Goal: Information Seeking & Learning: Learn about a topic

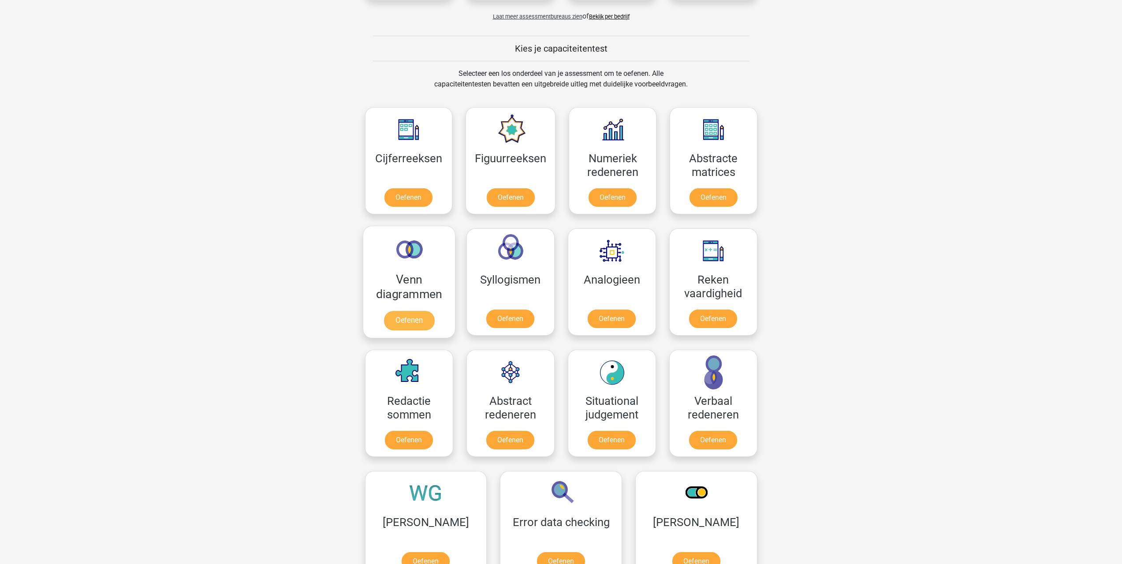
scroll to position [309, 0]
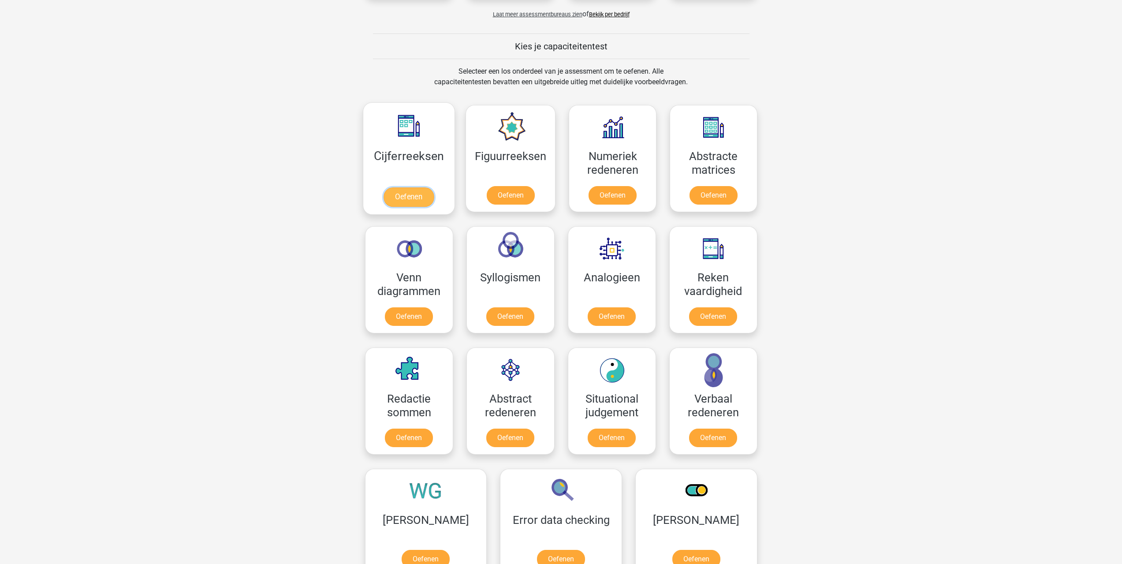
click at [404, 194] on link "Oefenen" at bounding box center [409, 196] width 50 height 19
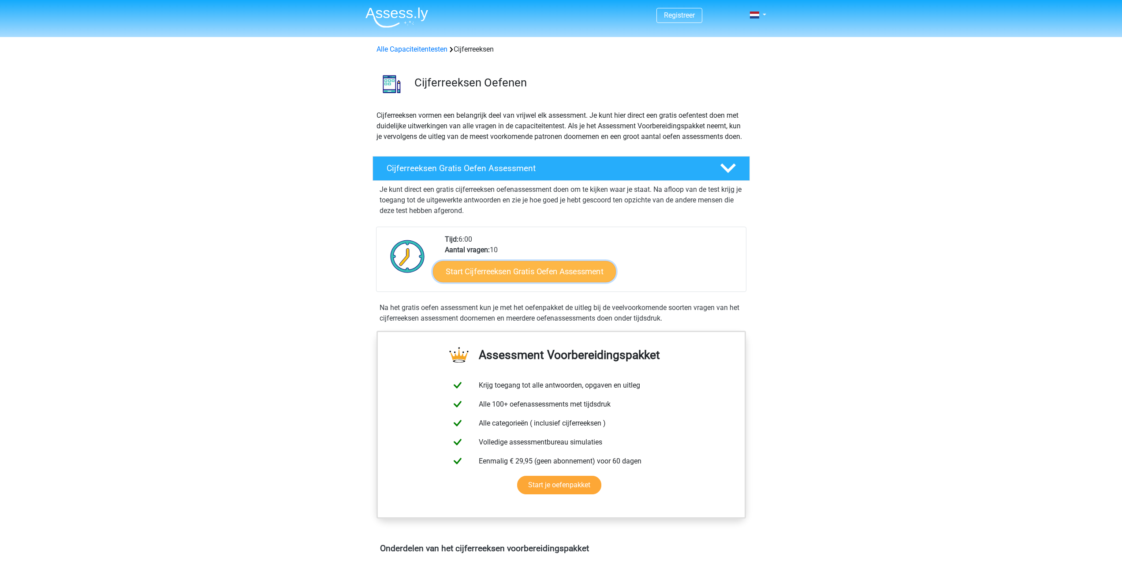
click at [521, 282] on link "Start Cijferreeksen Gratis Oefen Assessment" at bounding box center [524, 271] width 183 height 21
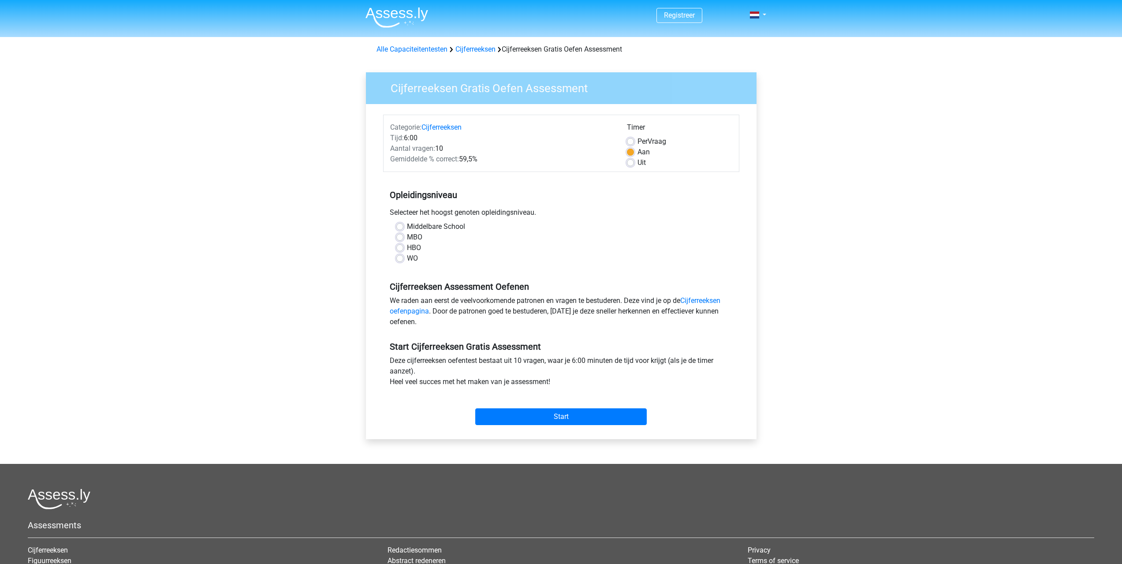
click at [410, 248] on label "HBO" at bounding box center [414, 247] width 14 height 11
click at [403, 248] on input "HBO" at bounding box center [399, 246] width 7 height 9
radio input "true"
click at [570, 418] on input "Start" at bounding box center [560, 416] width 171 height 17
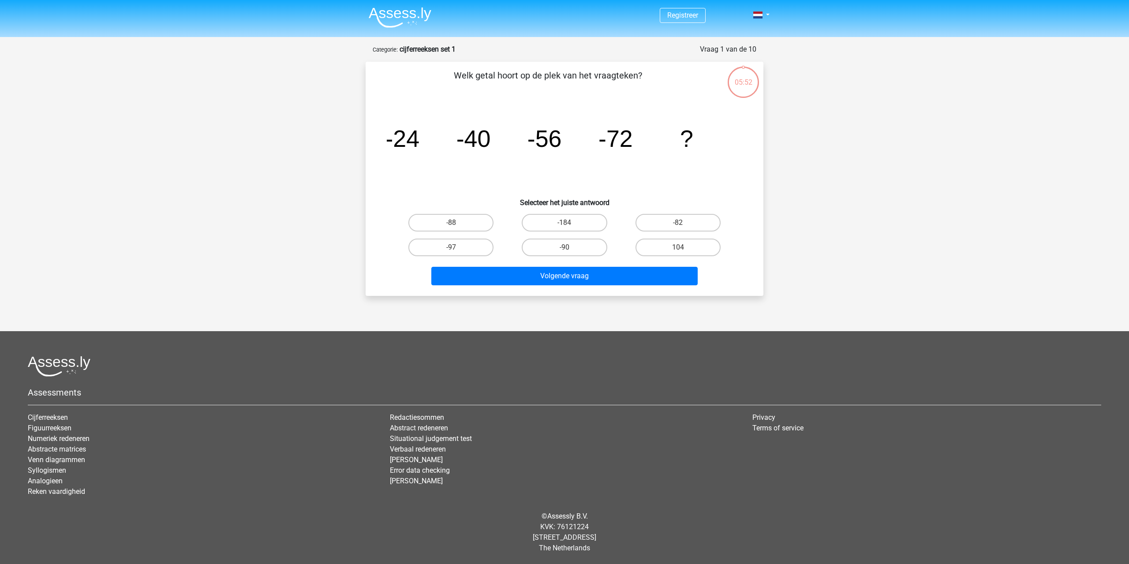
click at [455, 223] on input "-88" at bounding box center [454, 226] width 6 height 6
radio input "true"
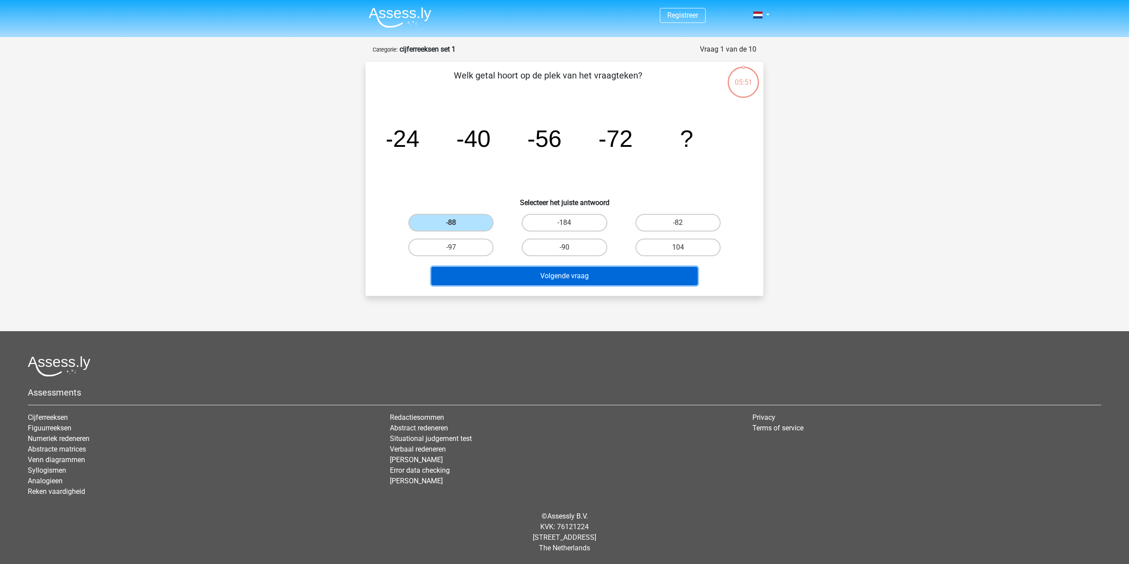
click at [578, 277] on button "Volgende vraag" at bounding box center [564, 276] width 267 height 19
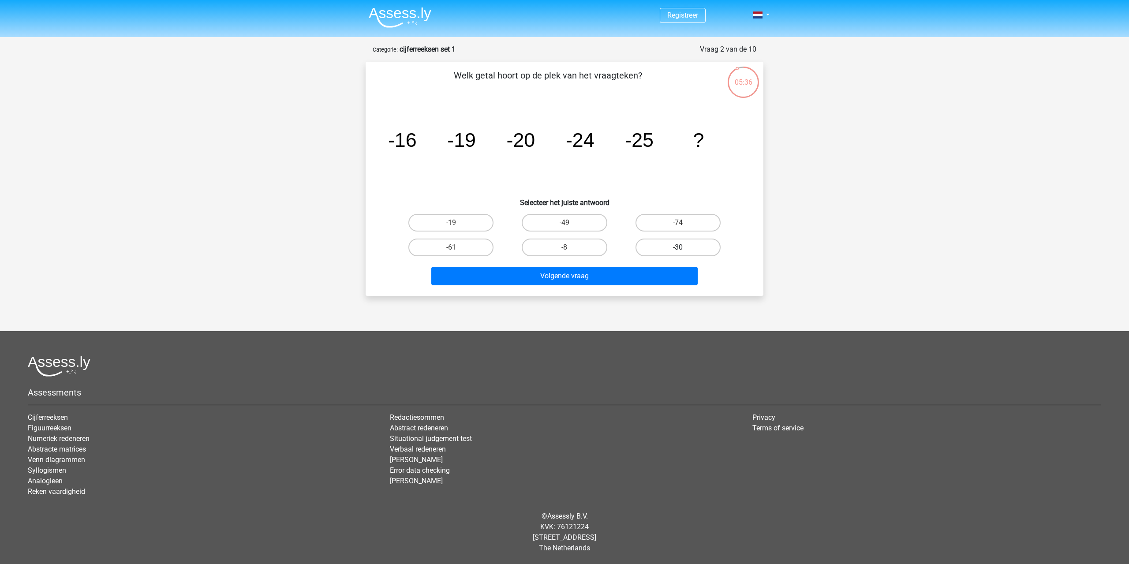
click at [691, 247] on label "-30" at bounding box center [677, 248] width 85 height 18
click at [683, 247] on input "-30" at bounding box center [681, 250] width 6 height 6
radio input "true"
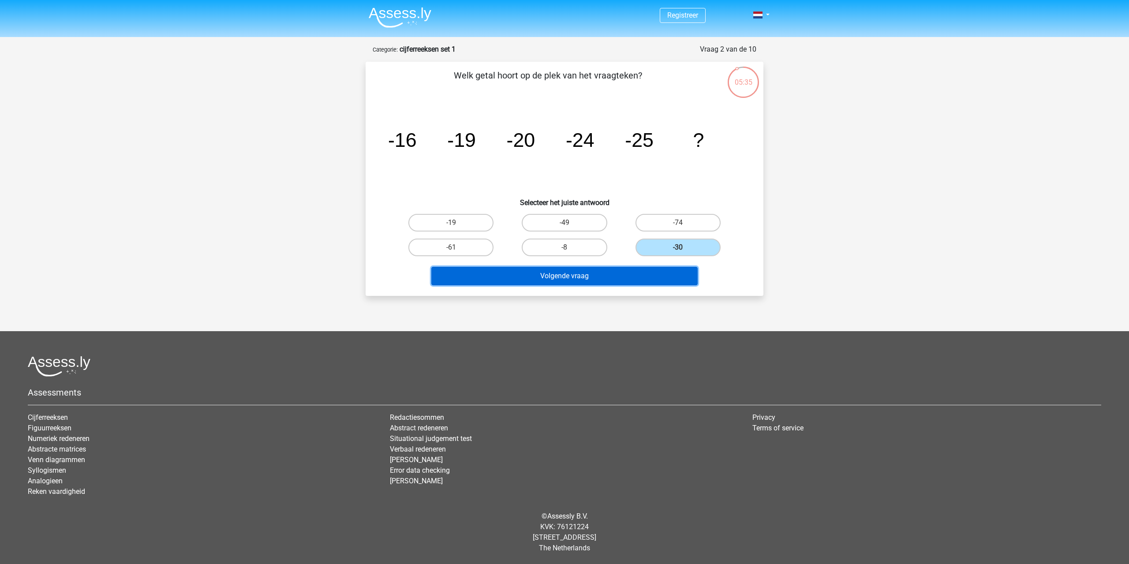
click at [612, 278] on button "Volgende vraag" at bounding box center [564, 276] width 267 height 19
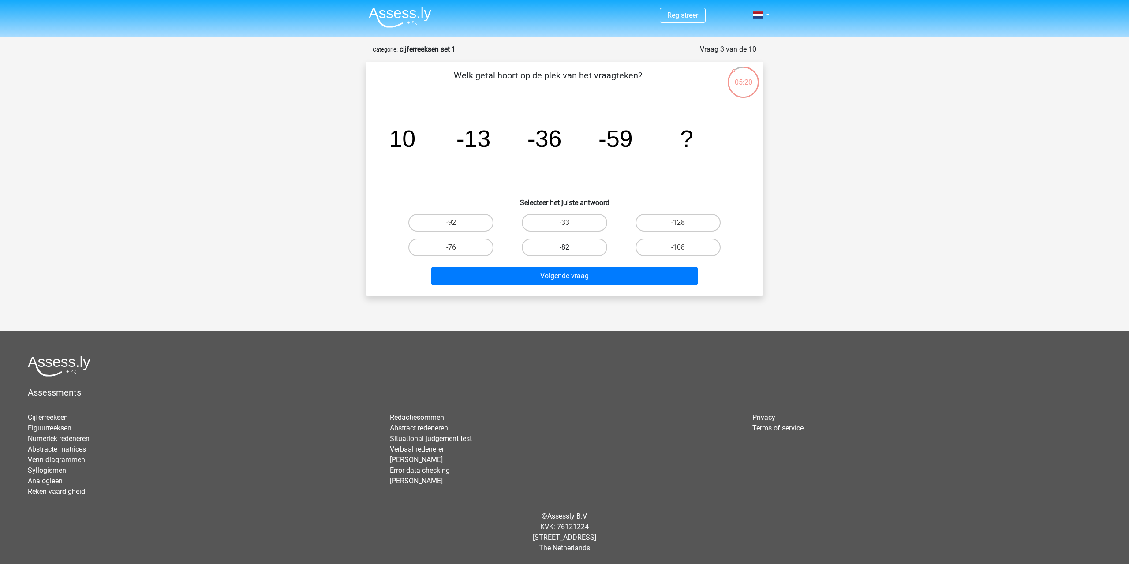
click at [577, 246] on label "-82" at bounding box center [564, 248] width 85 height 18
click at [570, 247] on input "-82" at bounding box center [567, 250] width 6 height 6
radio input "true"
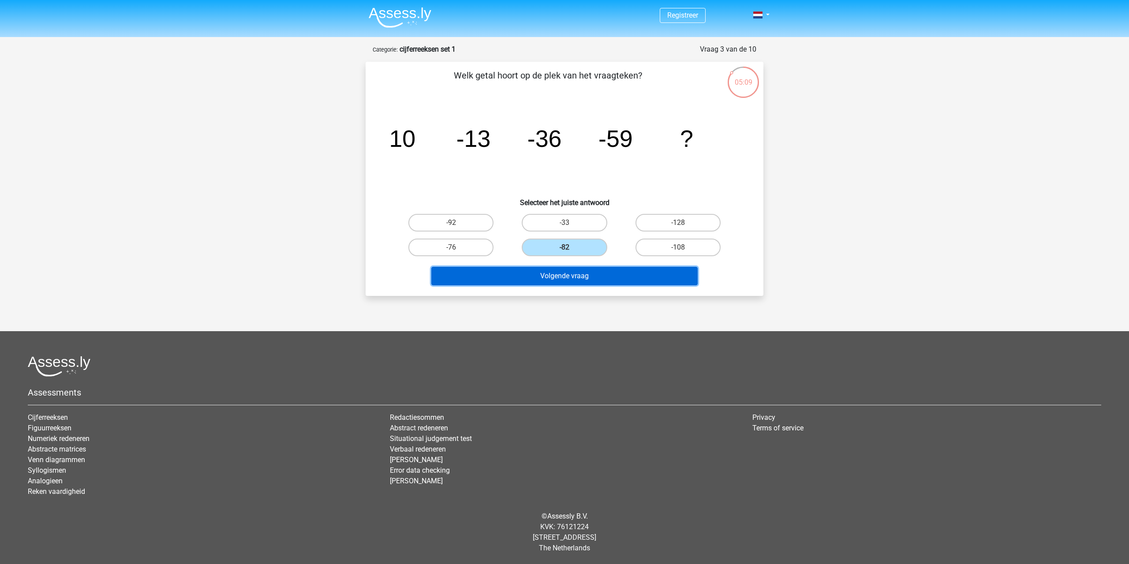
click at [566, 276] on button "Volgende vraag" at bounding box center [564, 276] width 267 height 19
click at [573, 276] on button "Volgende vraag" at bounding box center [564, 276] width 267 height 19
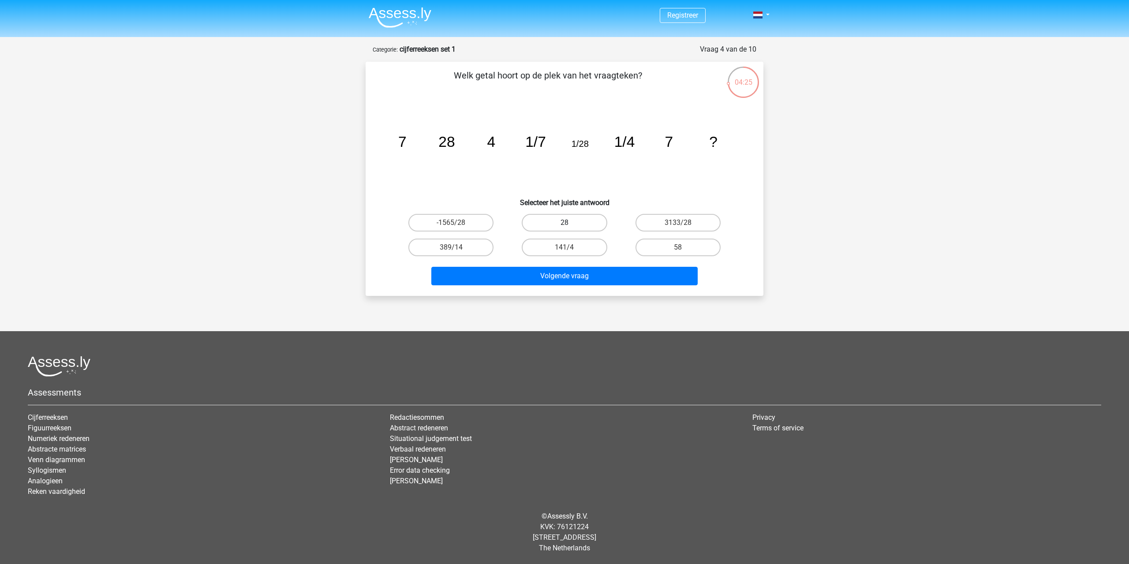
click at [555, 223] on label "28" at bounding box center [564, 223] width 85 height 18
click at [564, 223] on input "28" at bounding box center [567, 226] width 6 height 6
radio input "true"
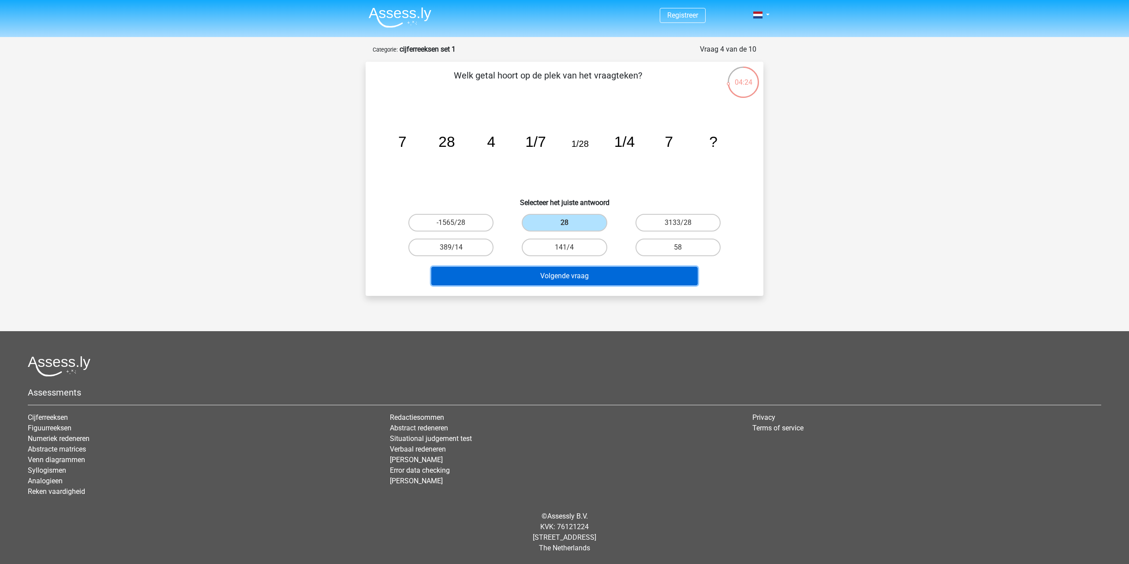
click at [573, 276] on button "Volgende vraag" at bounding box center [564, 276] width 267 height 19
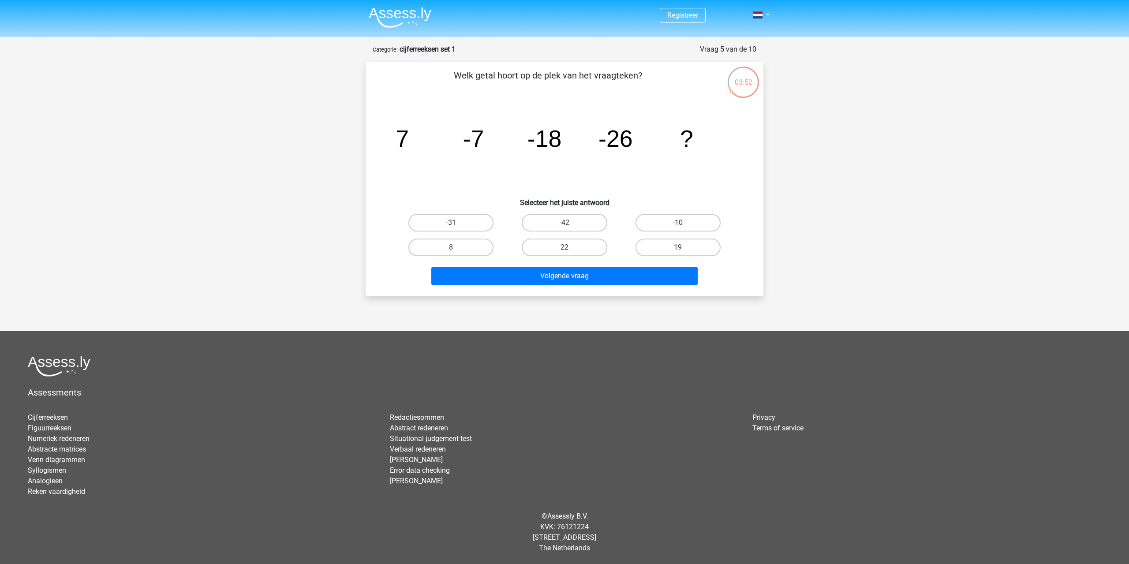
click at [444, 220] on label "-31" at bounding box center [450, 223] width 85 height 18
click at [451, 223] on input "-31" at bounding box center [454, 226] width 6 height 6
radio input "true"
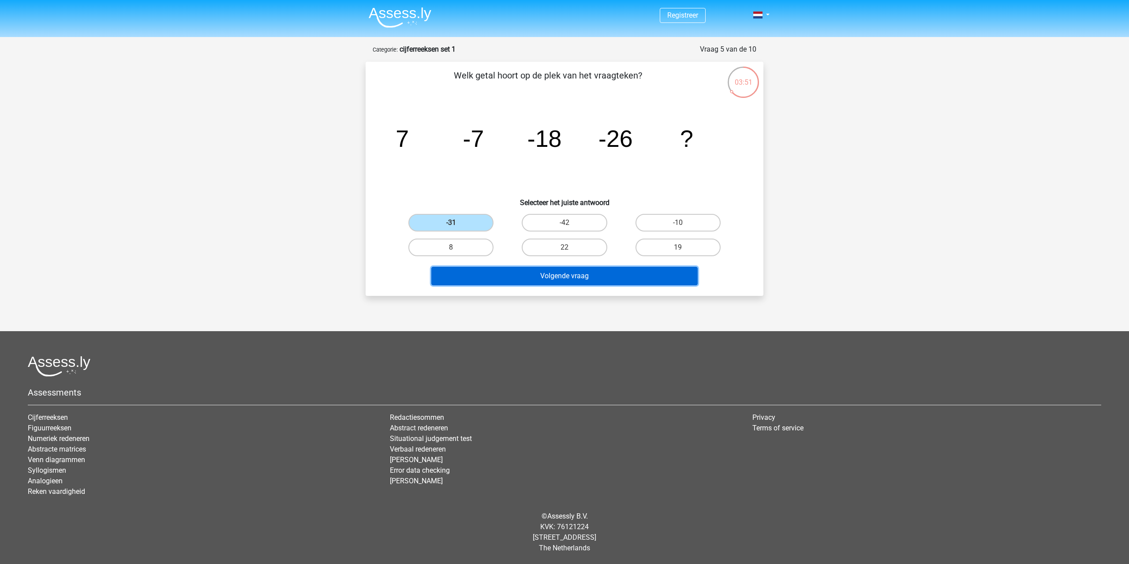
click at [543, 276] on button "Volgende vraag" at bounding box center [564, 276] width 267 height 19
